Goal: Task Accomplishment & Management: Use online tool/utility

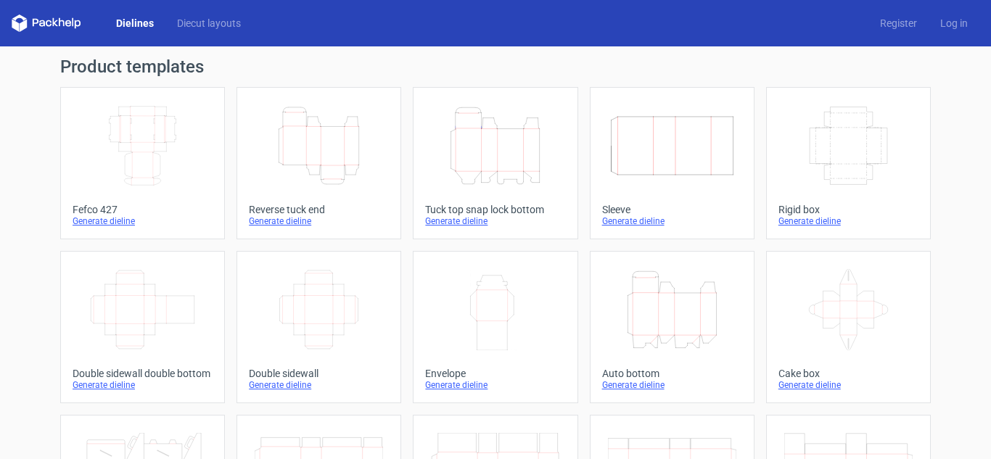
click at [316, 134] on icon "Height Depth Width" at bounding box center [319, 145] width 128 height 81
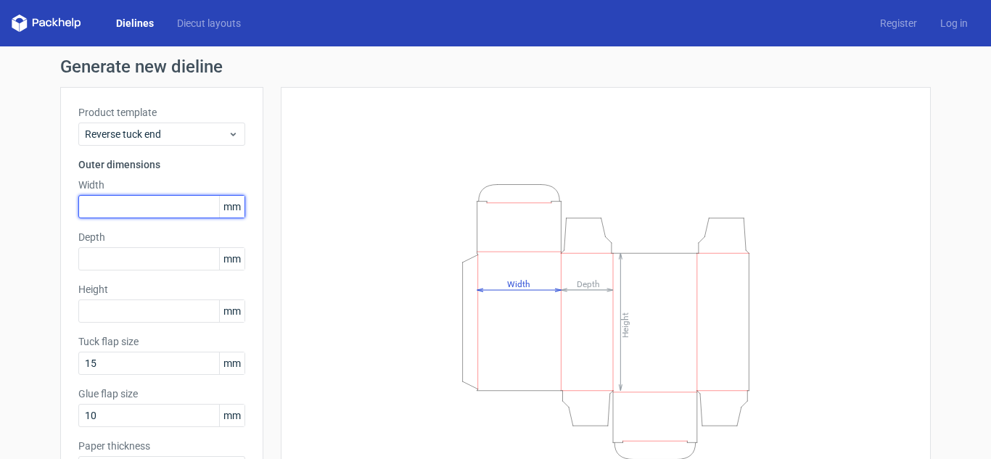
click at [144, 207] on input "text" at bounding box center [161, 206] width 167 height 23
type input "145"
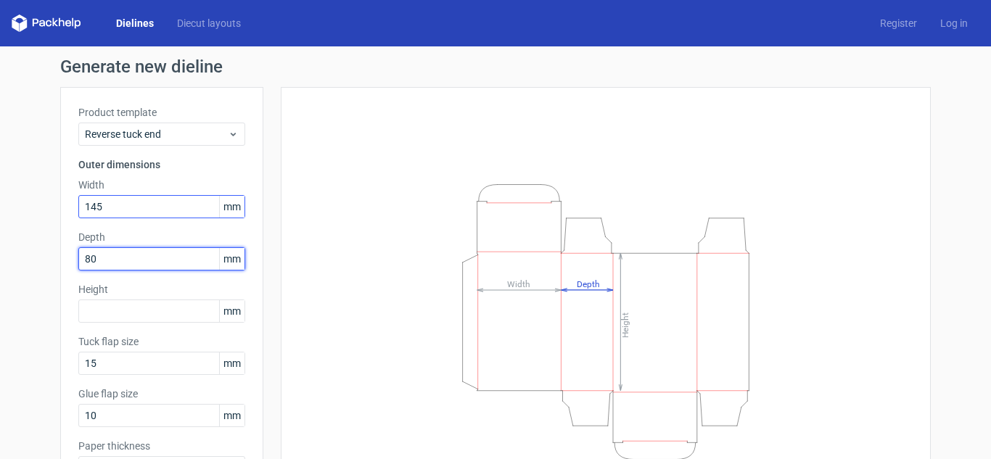
type input "80"
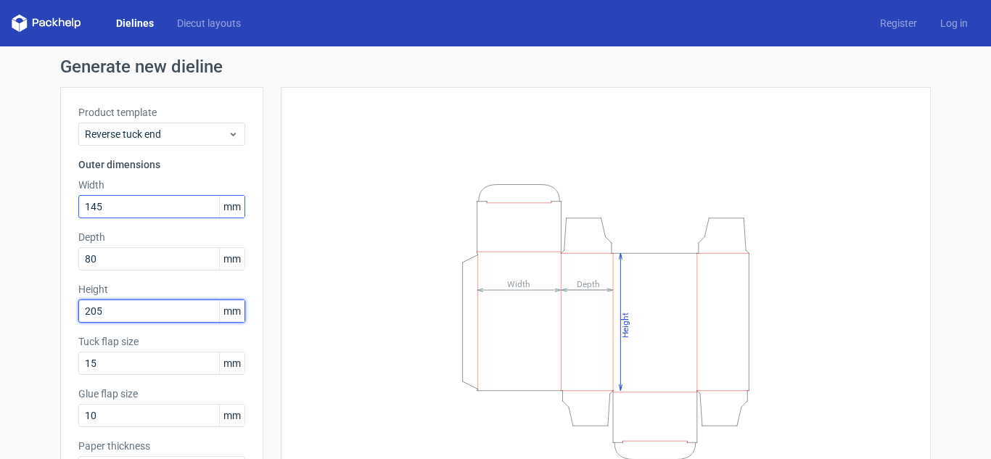
type input "205"
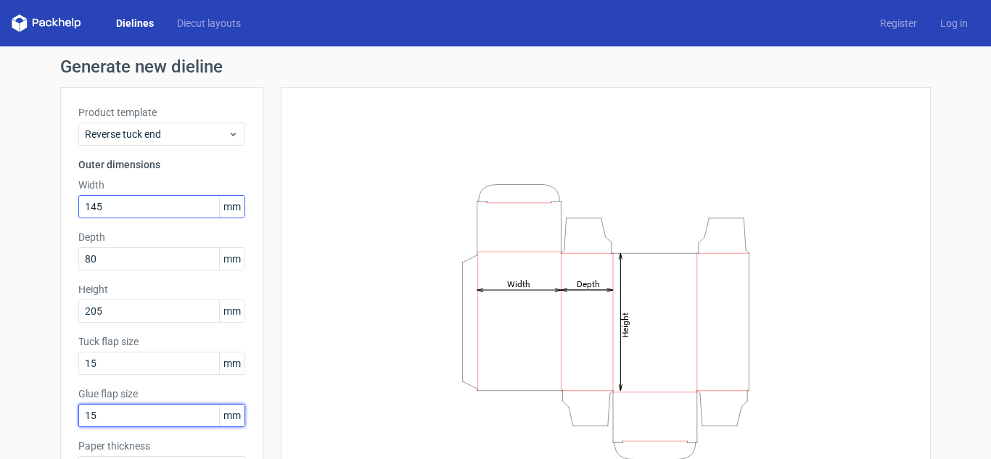
type input "15"
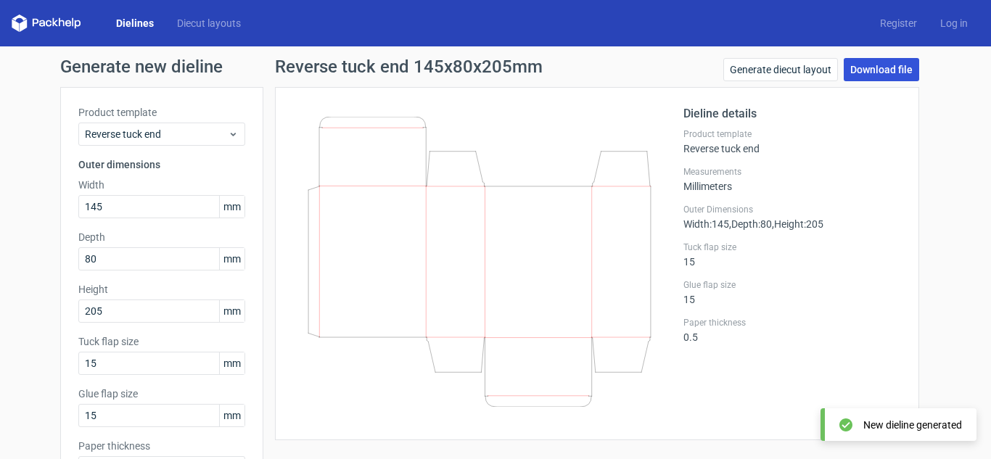
click at [860, 70] on link "Download file" at bounding box center [881, 69] width 75 height 23
